Goal: Task Accomplishment & Management: Complete application form

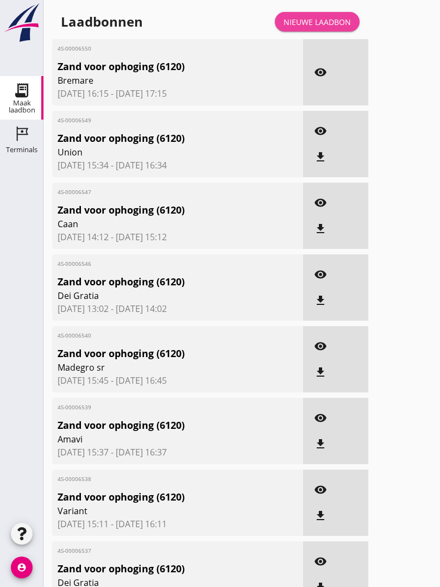
click at [325, 28] on div "Nieuwe laadbon" at bounding box center [317, 21] width 67 height 11
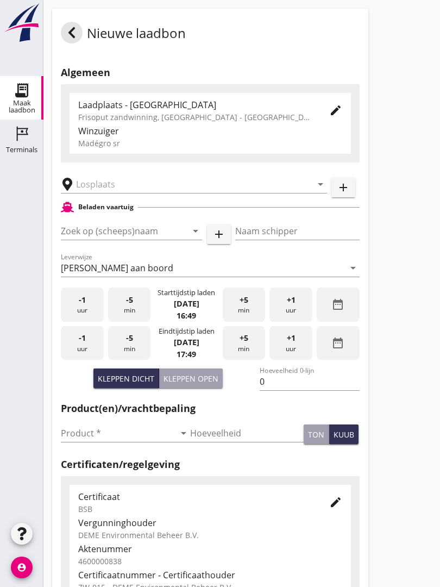
click at [141, 187] on input "text" at bounding box center [186, 184] width 221 height 17
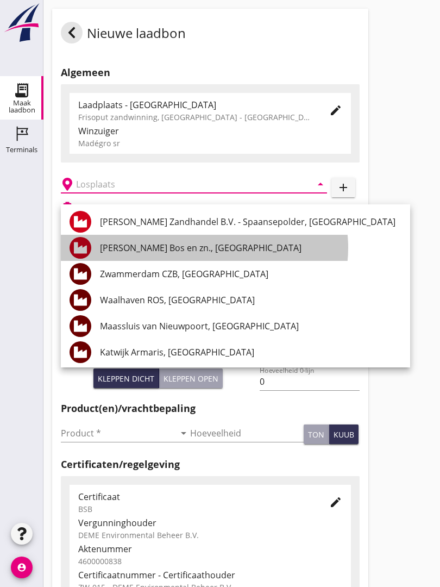
click at [169, 239] on div "[PERSON_NAME] Bos en zn., [GEOGRAPHIC_DATA]" at bounding box center [251, 248] width 302 height 26
type input "[PERSON_NAME] Bos en zn., [GEOGRAPHIC_DATA]"
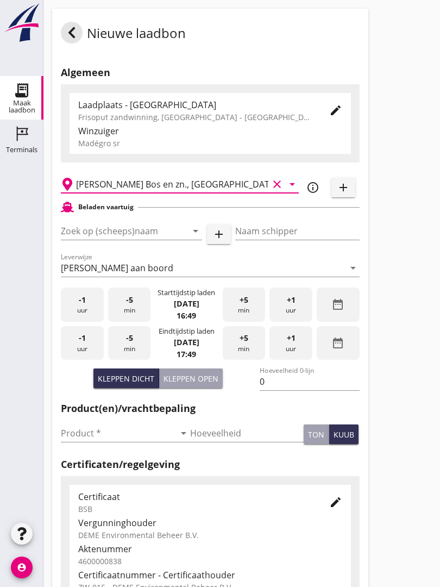
click at [165, 238] on input "Zoek op (scheeps)naam" at bounding box center [116, 230] width 111 height 17
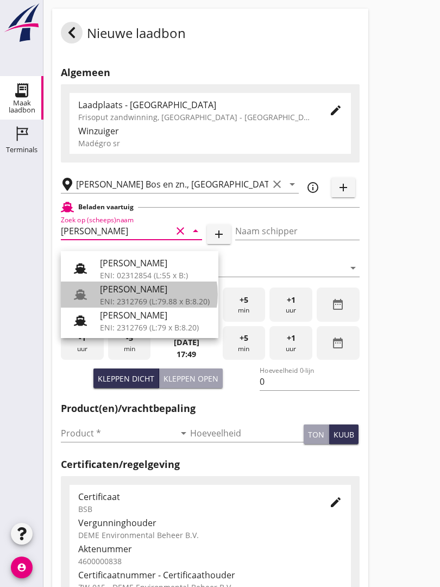
click at [153, 285] on div "[PERSON_NAME]" at bounding box center [155, 289] width 110 height 13
type input "[PERSON_NAME]"
type input "718"
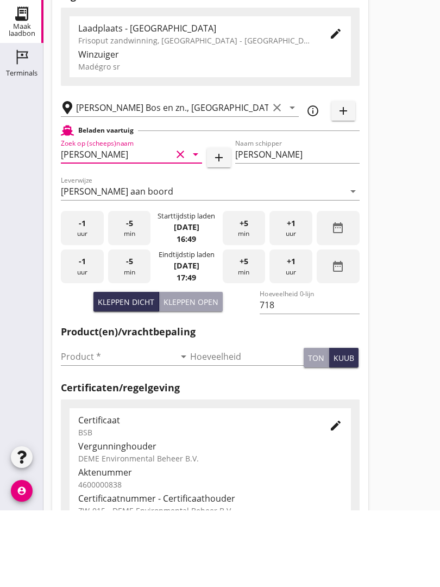
click at [84, 425] on input "Product *" at bounding box center [118, 433] width 114 height 17
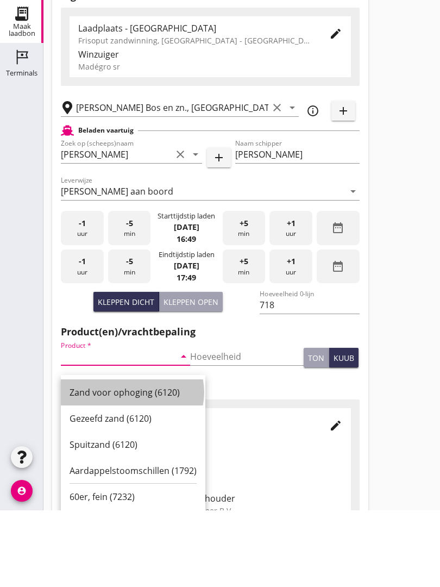
click at [127, 463] on div "Zand voor ophoging (6120)" at bounding box center [133, 469] width 127 height 13
type input "Zand voor ophoging (6120)"
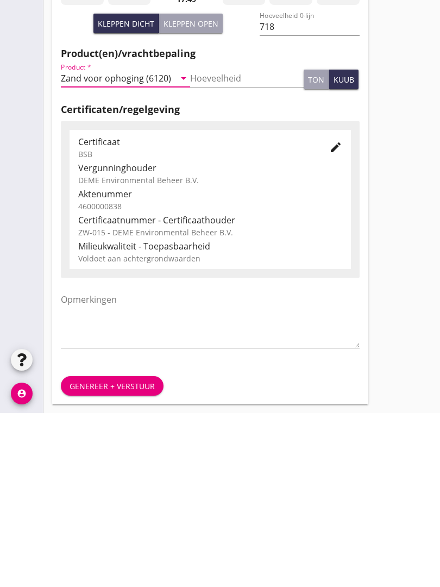
scroll to position [190, 0]
click at [116, 554] on div "Genereer + verstuur" at bounding box center [112, 559] width 85 height 11
